Goal: Register for event/course

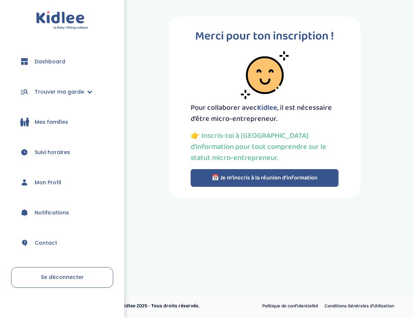
click at [287, 184] on button "📅 Je m’inscris à la réunion d’information" at bounding box center [265, 178] width 148 height 18
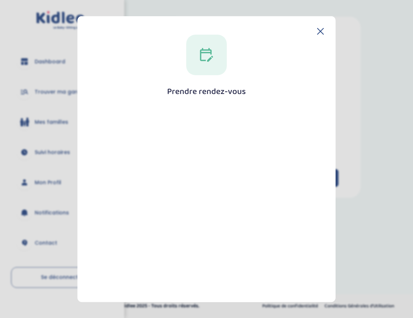
click at [318, 30] on icon at bounding box center [320, 31] width 6 height 6
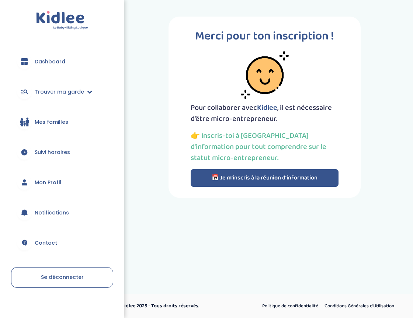
click at [242, 183] on button "📅 Je m’inscris à la réunion d’information" at bounding box center [265, 178] width 148 height 18
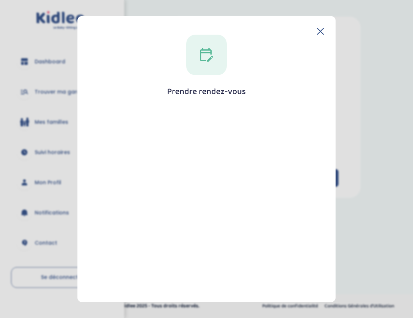
click at [320, 30] on icon at bounding box center [320, 31] width 7 height 7
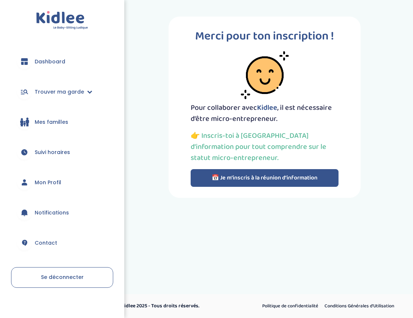
click at [87, 69] on link "Dashboard" at bounding box center [62, 61] width 102 height 27
